Goal: Task Accomplishment & Management: Use online tool/utility

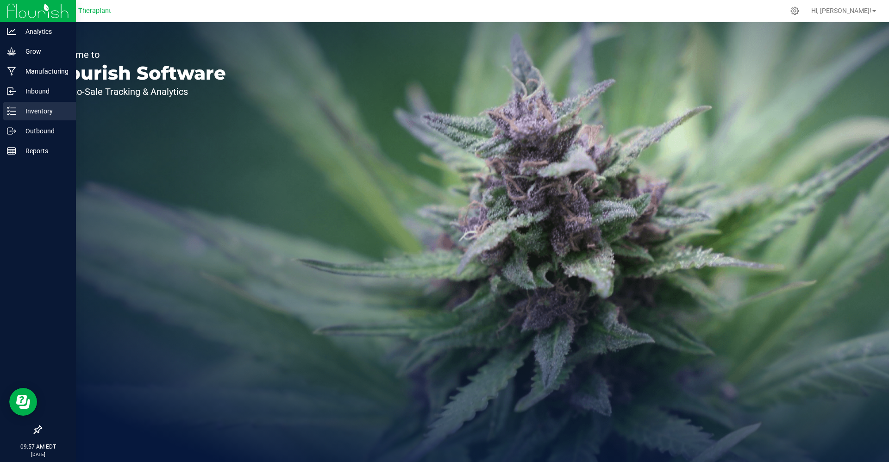
click at [11, 113] on icon at bounding box center [11, 110] width 9 height 9
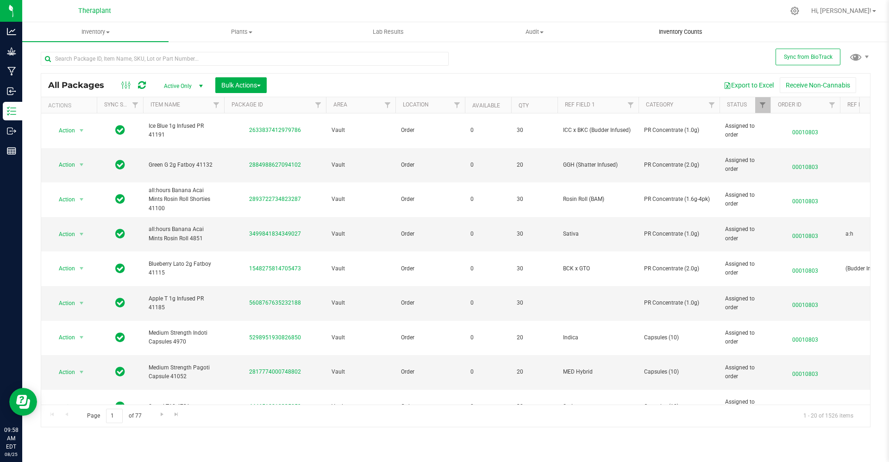
click at [592, 36] on span "Inventory Counts" at bounding box center [680, 32] width 69 height 8
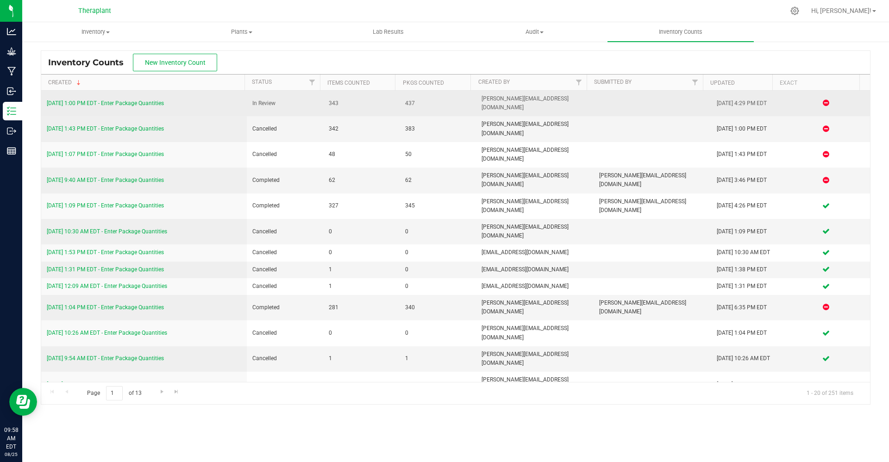
click at [138, 100] on link "[DATE] 1:00 PM EDT - Enter Package Quantities" at bounding box center [105, 103] width 117 height 6
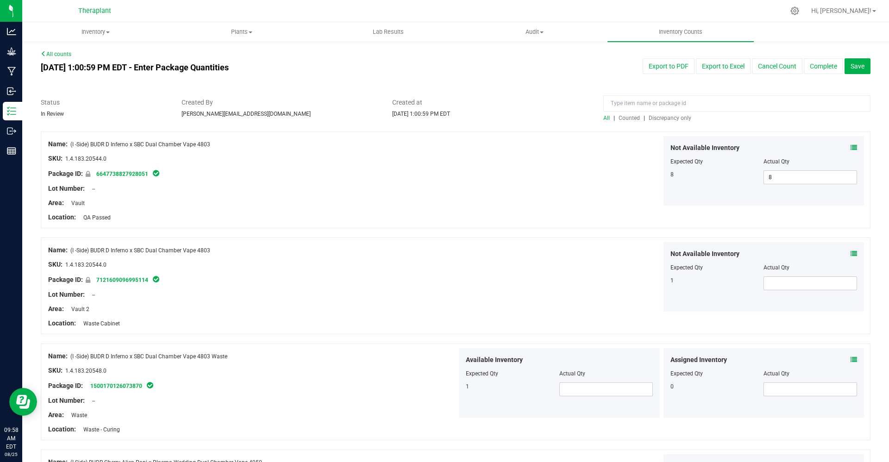
click at [592, 117] on span "Discrepancy only" at bounding box center [670, 118] width 43 height 6
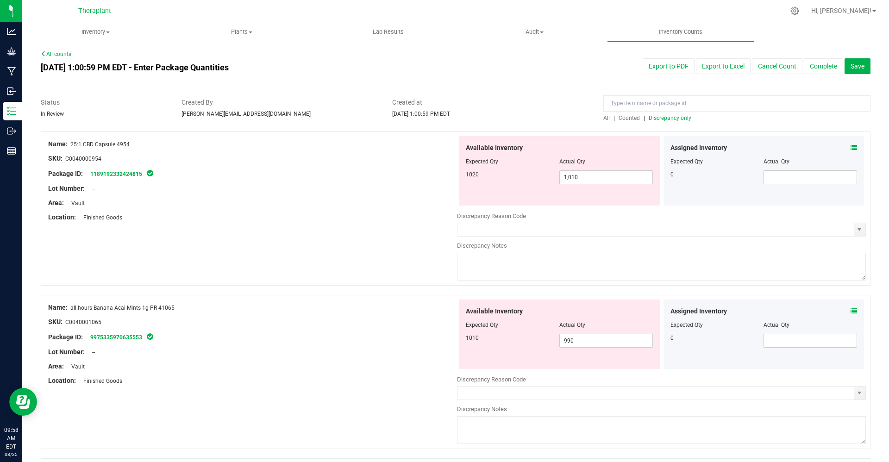
click at [592, 150] on icon at bounding box center [853, 147] width 6 height 6
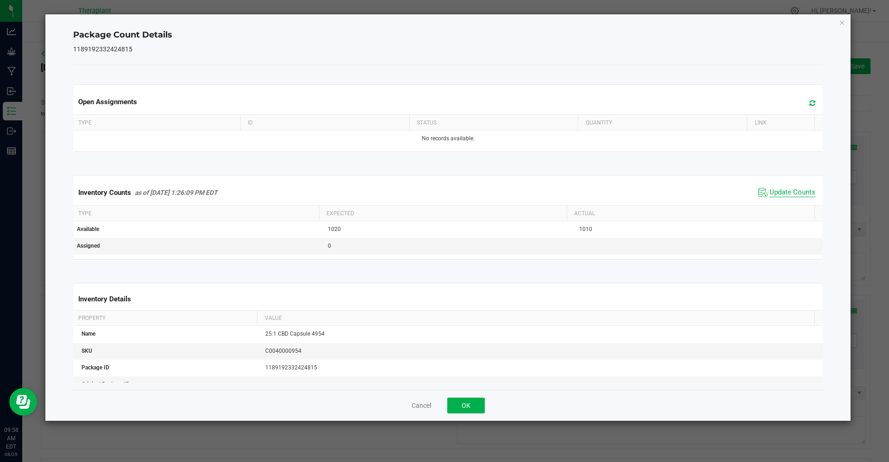
click at [592, 189] on span "Update Counts" at bounding box center [792, 192] width 46 height 9
click at [415, 292] on div "Cancel OK" at bounding box center [448, 405] width 750 height 31
click at [416, 292] on div "Cancel OK" at bounding box center [448, 405] width 750 height 31
click at [417, 292] on button "Cancel" at bounding box center [421, 405] width 19 height 9
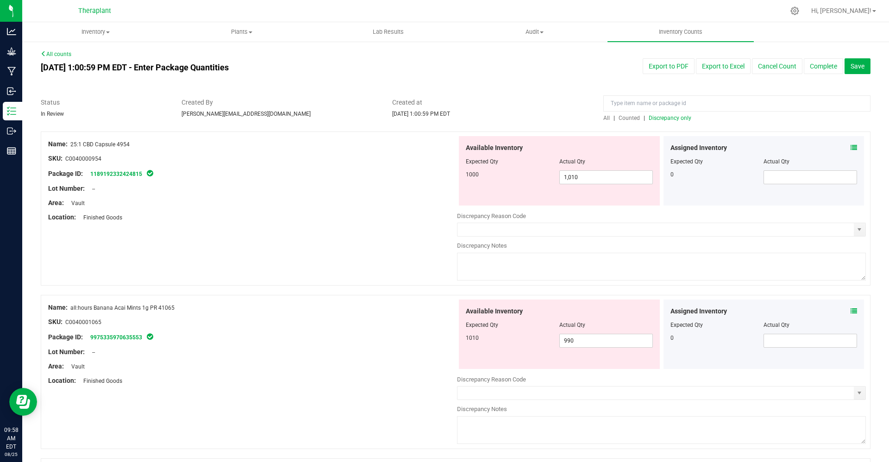
click at [592, 117] on span "Counted" at bounding box center [629, 118] width 21 height 6
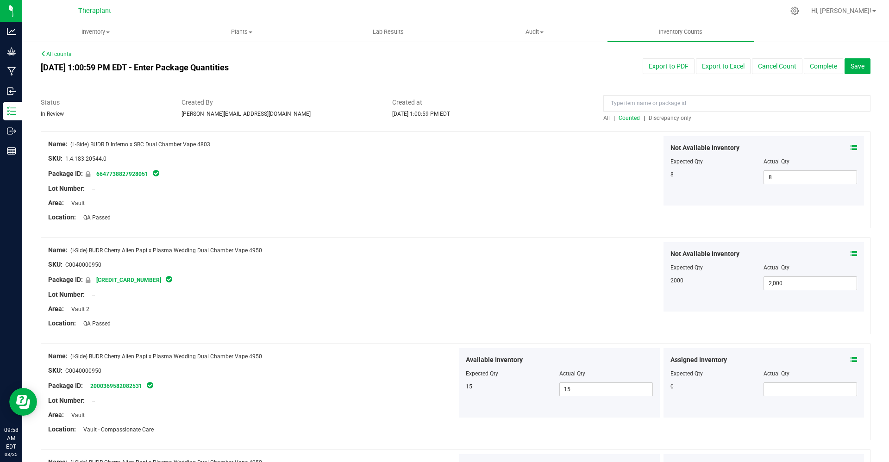
click at [592, 146] on div "Not Available Inventory Expected Qty Actual Qty 8 8 8" at bounding box center [763, 170] width 201 height 69
click at [592, 146] on icon at bounding box center [853, 147] width 6 height 6
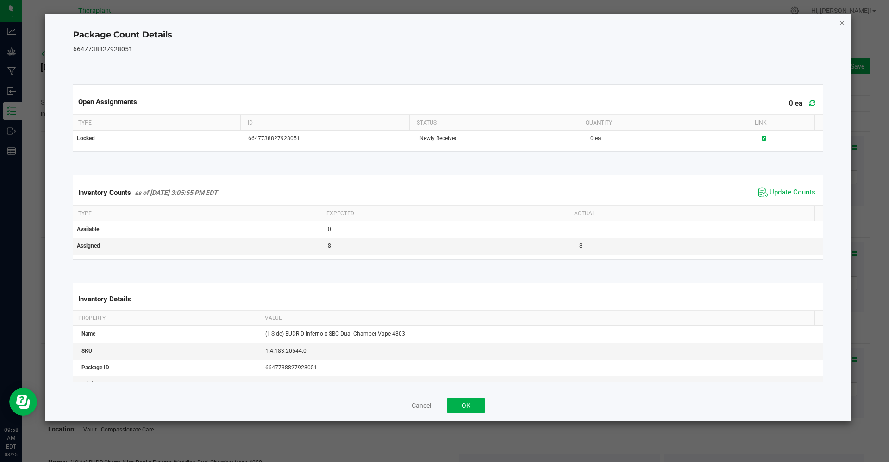
click at [592, 22] on icon "Close" at bounding box center [842, 22] width 6 height 11
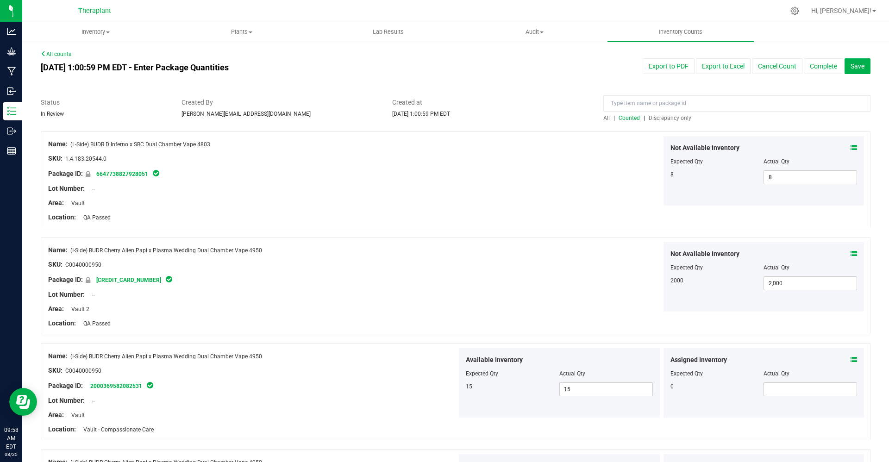
click at [592, 117] on span "Discrepancy only" at bounding box center [670, 118] width 43 height 6
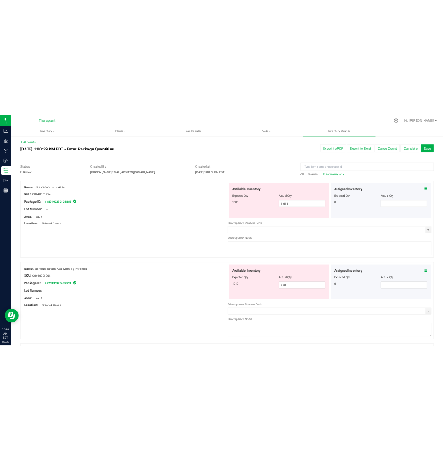
scroll to position [150, 0]
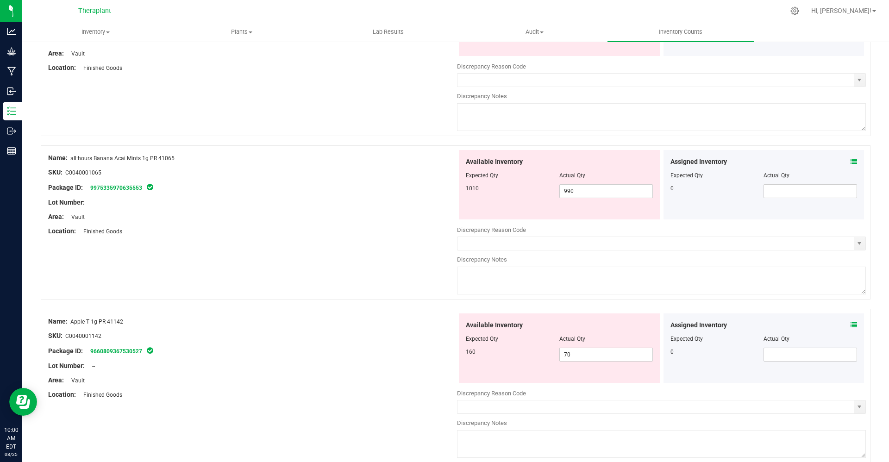
click at [460, 292] on div at bounding box center [661, 282] width 409 height 30
